Goal: Book appointment/travel/reservation

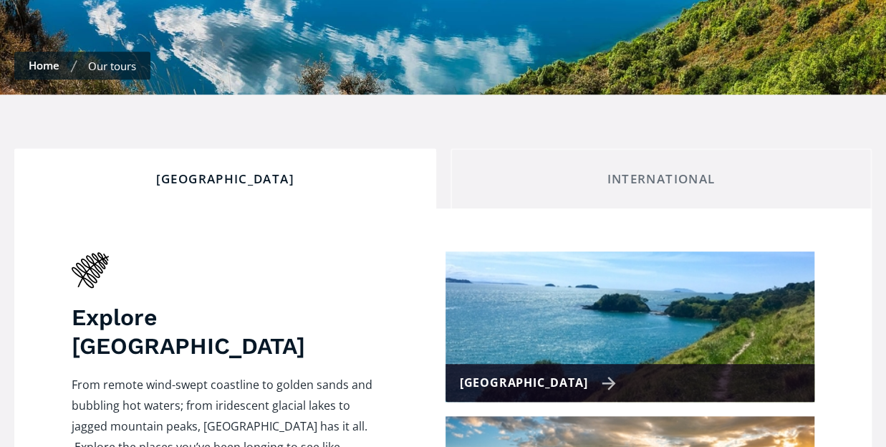
checkbox input "true"
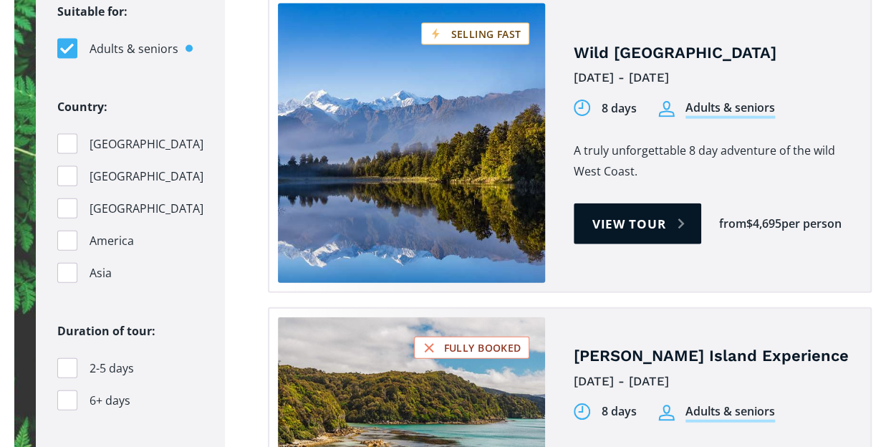
scroll to position [1504, 0]
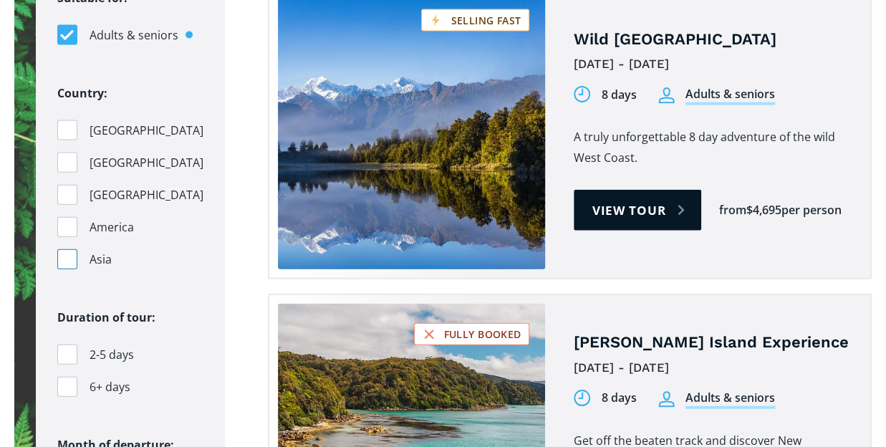
click at [70, 249] on div "Filters" at bounding box center [67, 259] width 20 height 20
click at [67, 255] on input "Asia" at bounding box center [61, 259] width 9 height 9
checkbox input "true"
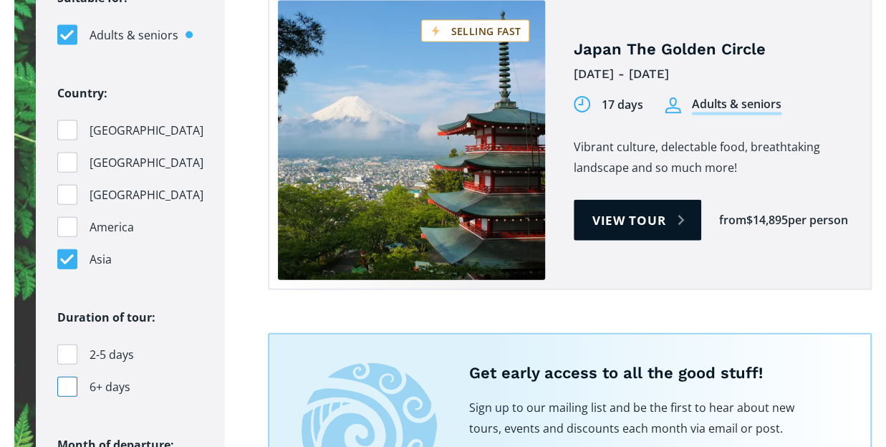
click at [67, 377] on div "Filters" at bounding box center [67, 387] width 20 height 20
click at [67, 382] on input "6+ days" at bounding box center [61, 386] width 9 height 9
checkbox input "true"
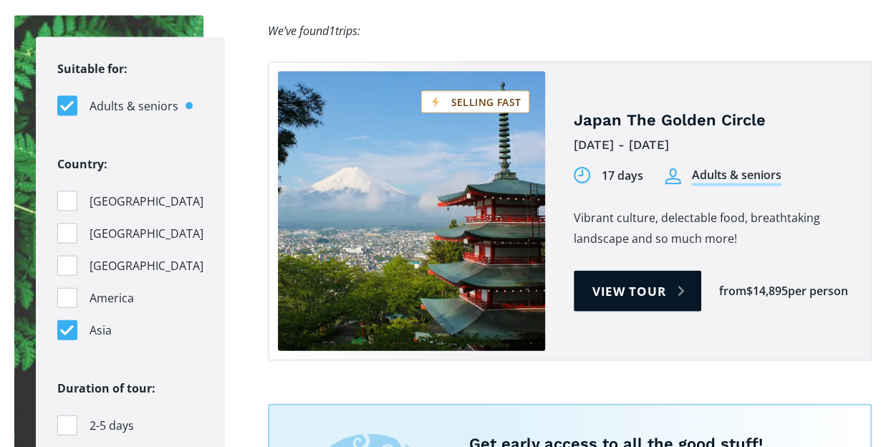
scroll to position [1432, 0]
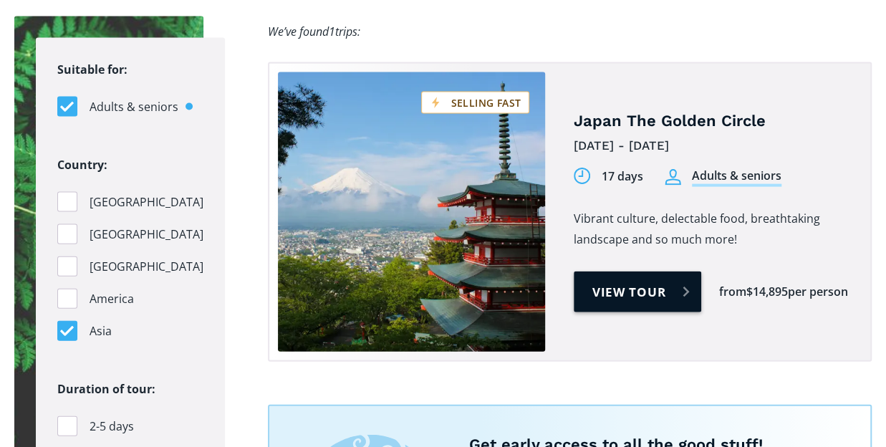
click at [609, 271] on link "View tour" at bounding box center [638, 291] width 128 height 41
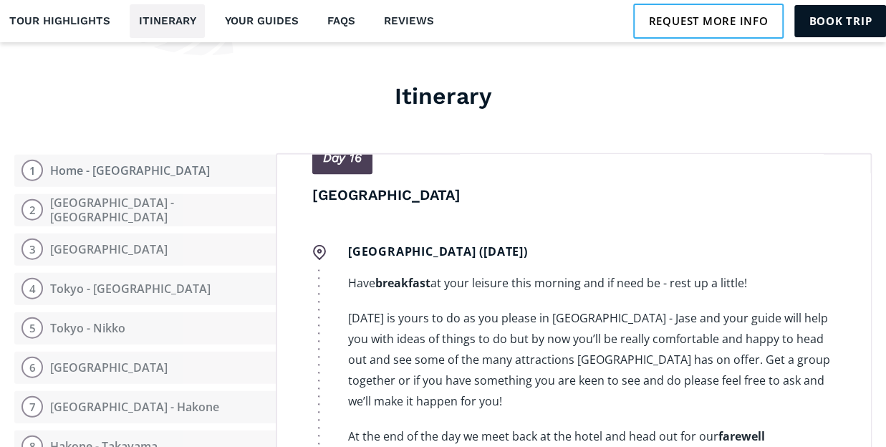
scroll to position [1862, 0]
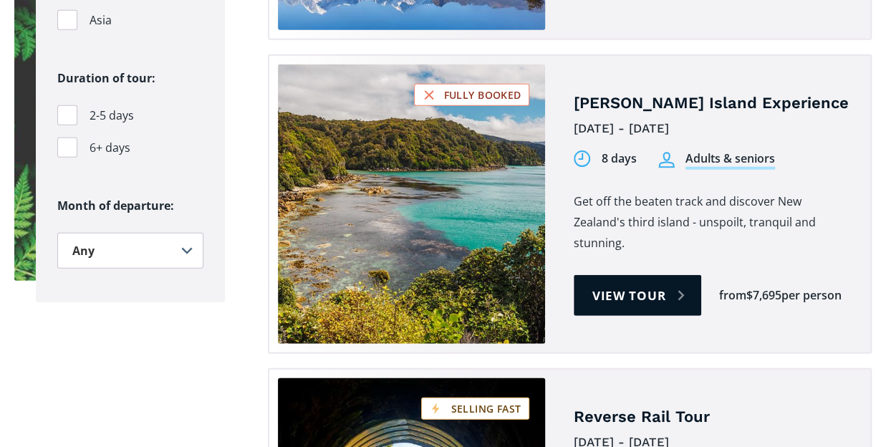
scroll to position [1761, 0]
